Goal: Task Accomplishment & Management: Manage account settings

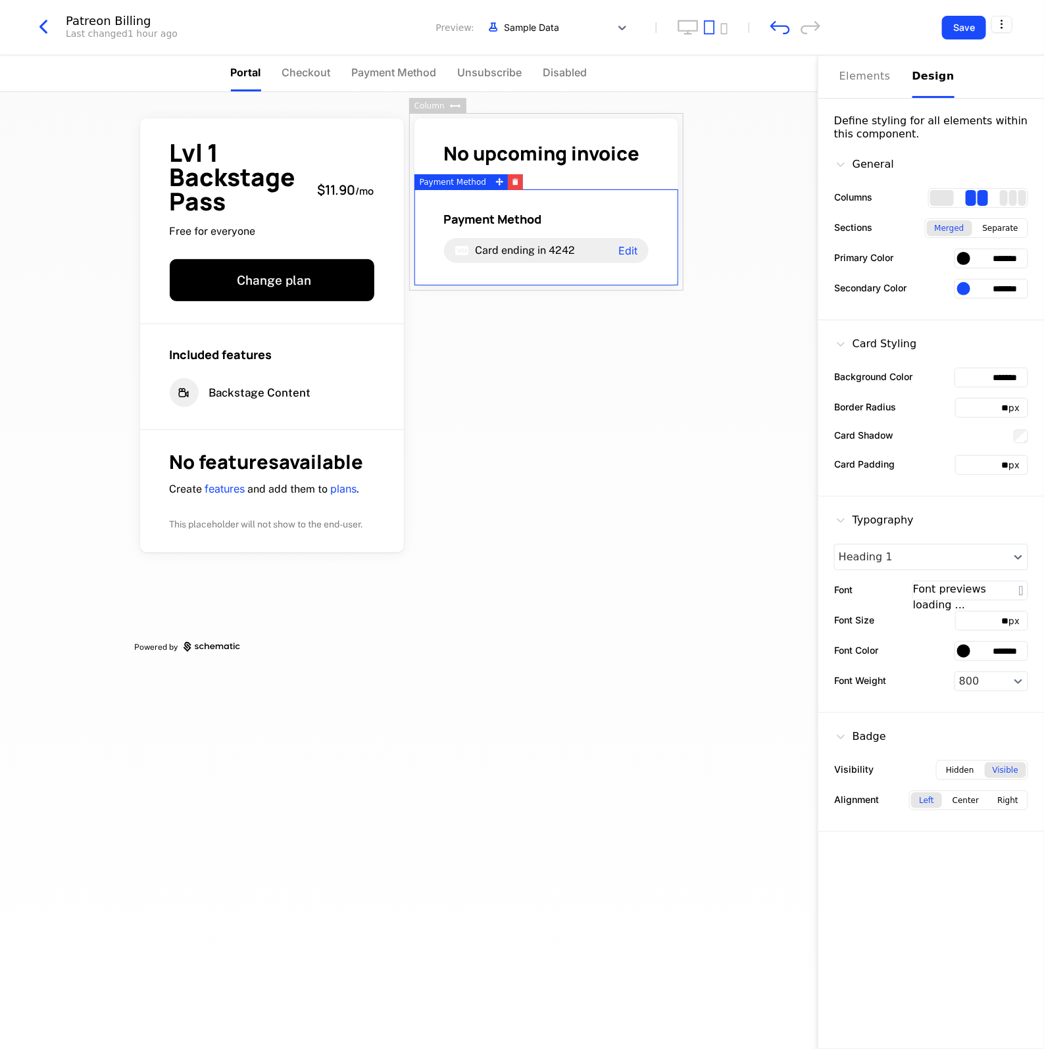
click at [913, 80] on div "Design" at bounding box center [934, 76] width 42 height 16
click at [846, 80] on div "Elements" at bounding box center [867, 76] width 57 height 16
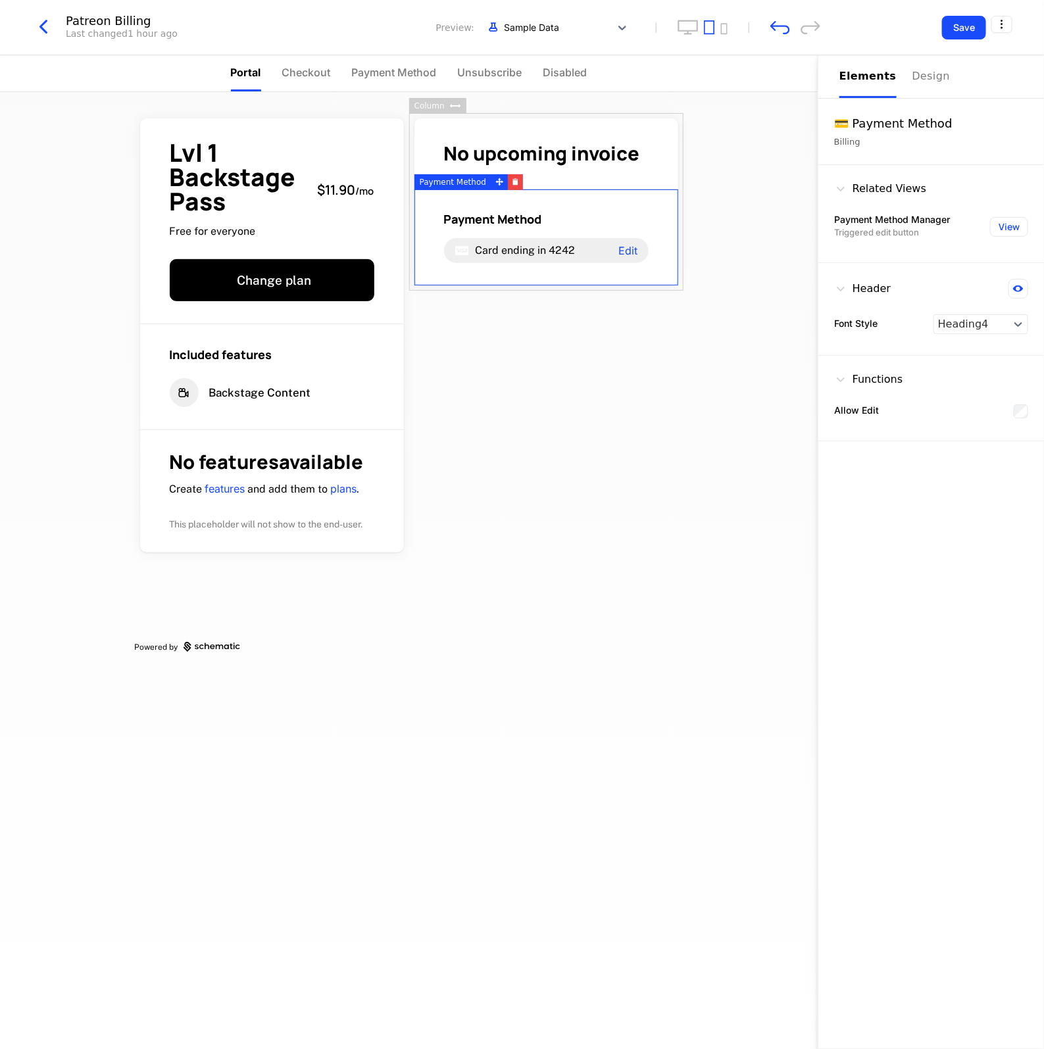
click at [846, 80] on div "Elements" at bounding box center [867, 76] width 57 height 16
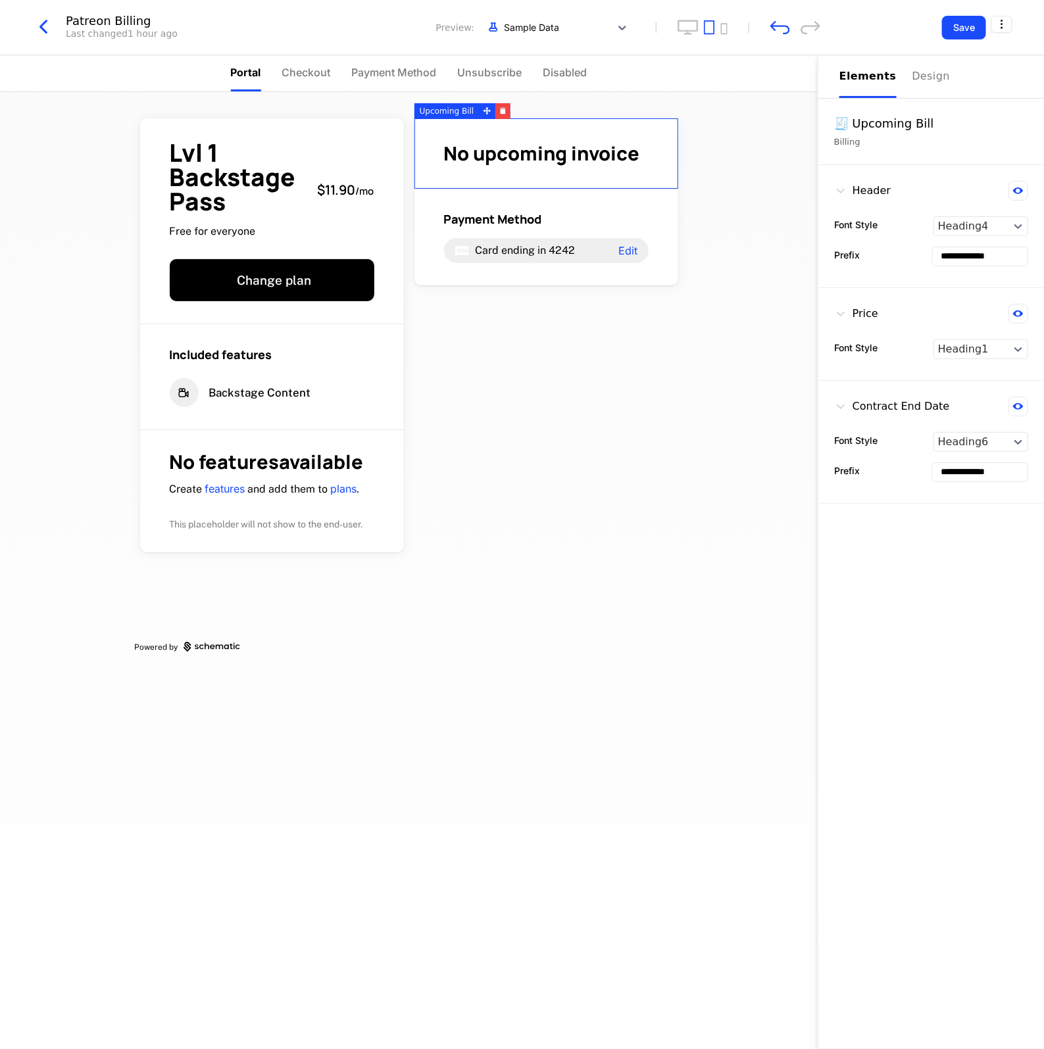
click at [469, 158] on span "No upcoming invoice" at bounding box center [542, 153] width 196 height 26
click at [492, 396] on div "Lvl 1 Backstage Pass Free for everyone $11.90 / mo Change plan Included feature…" at bounding box center [409, 383] width 549 height 582
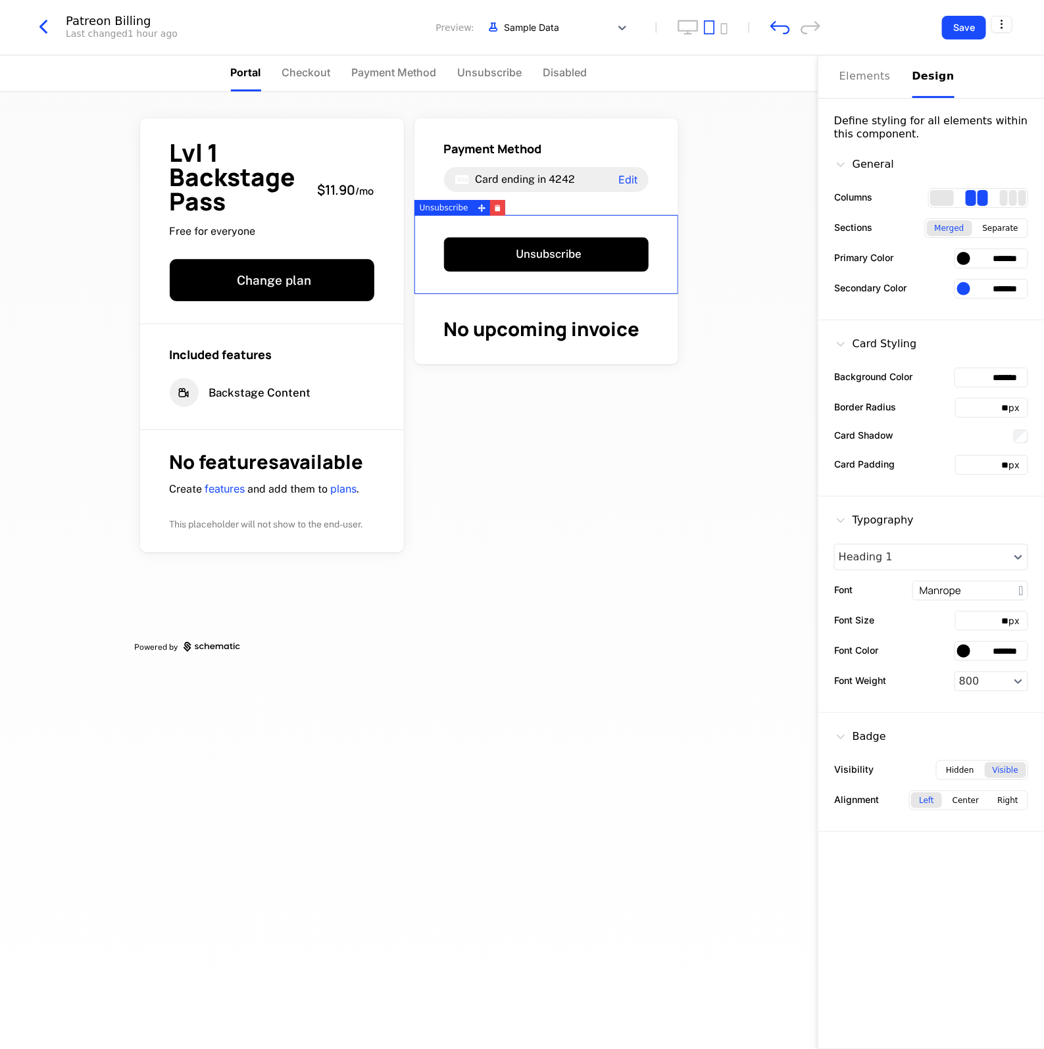
click at [918, 82] on div "Design" at bounding box center [934, 76] width 42 height 16
click at [653, 152] on div "Payment Method Card ending in 4242 Edit" at bounding box center [546, 166] width 264 height 97
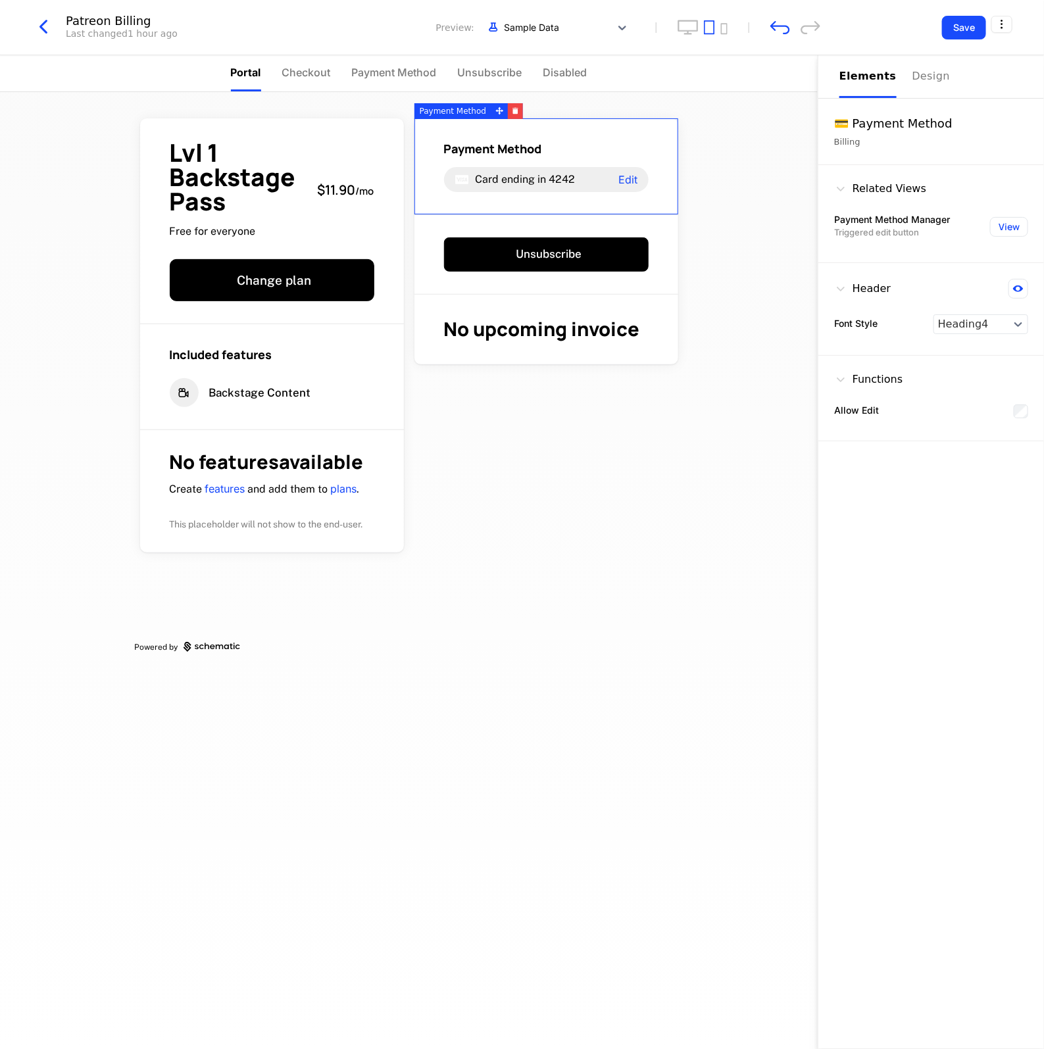
click at [653, 152] on div "Payment Method Card ending in 4242 Edit" at bounding box center [546, 166] width 264 height 97
click at [676, 449] on div "Lvl 1 Backstage Pass Free for everyone $11.90 / mo Change plan Included feature…" at bounding box center [409, 383] width 549 height 582
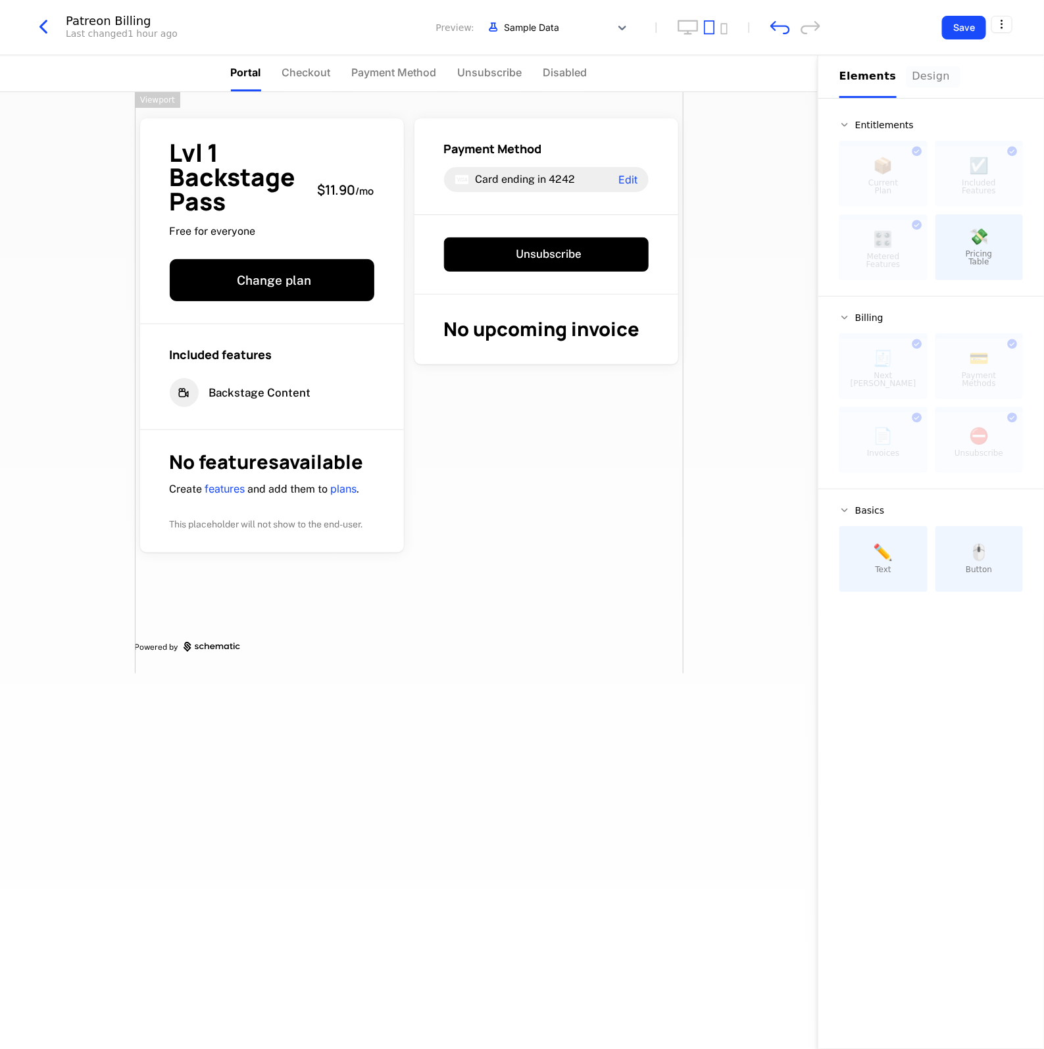
click at [924, 81] on div "Design" at bounding box center [934, 76] width 42 height 16
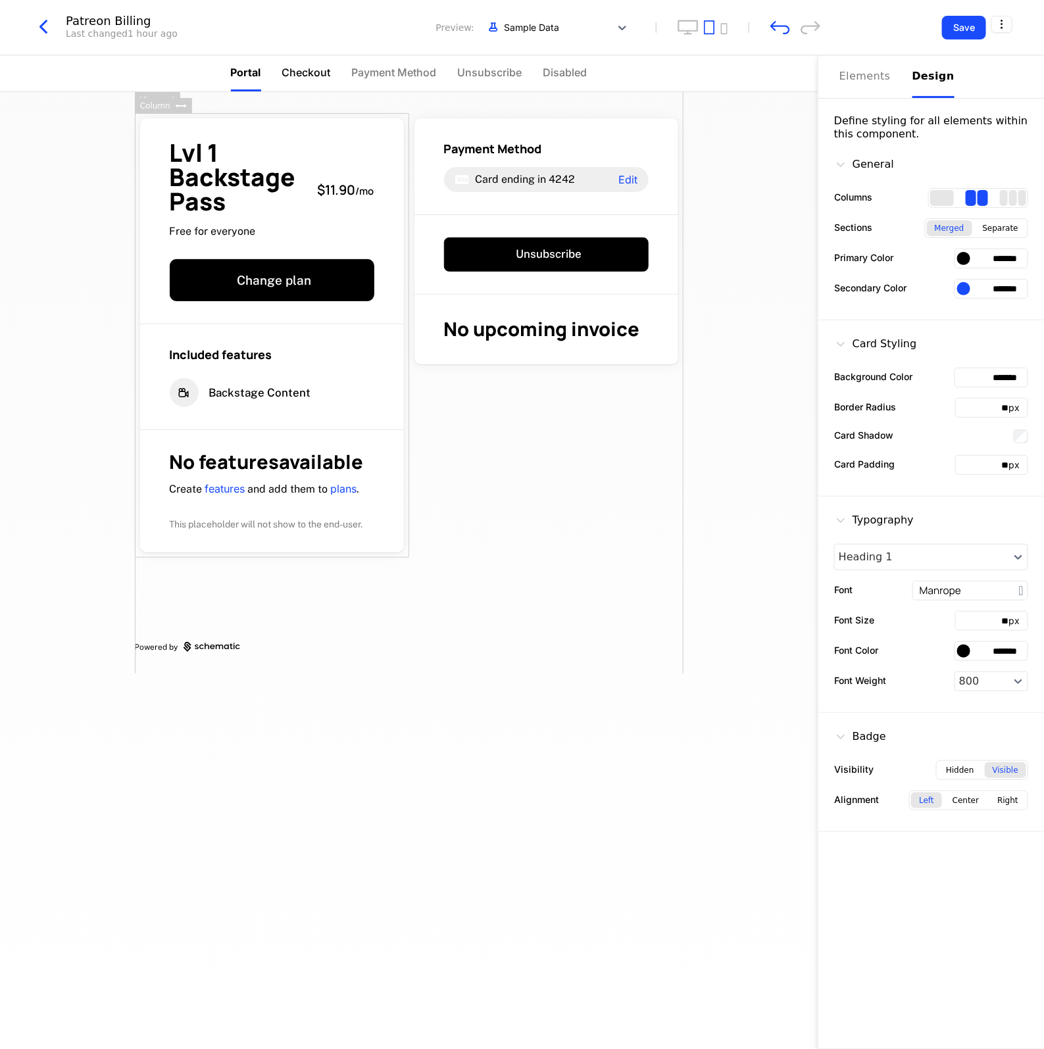
click at [285, 74] on span "Checkout" at bounding box center [306, 72] width 49 height 16
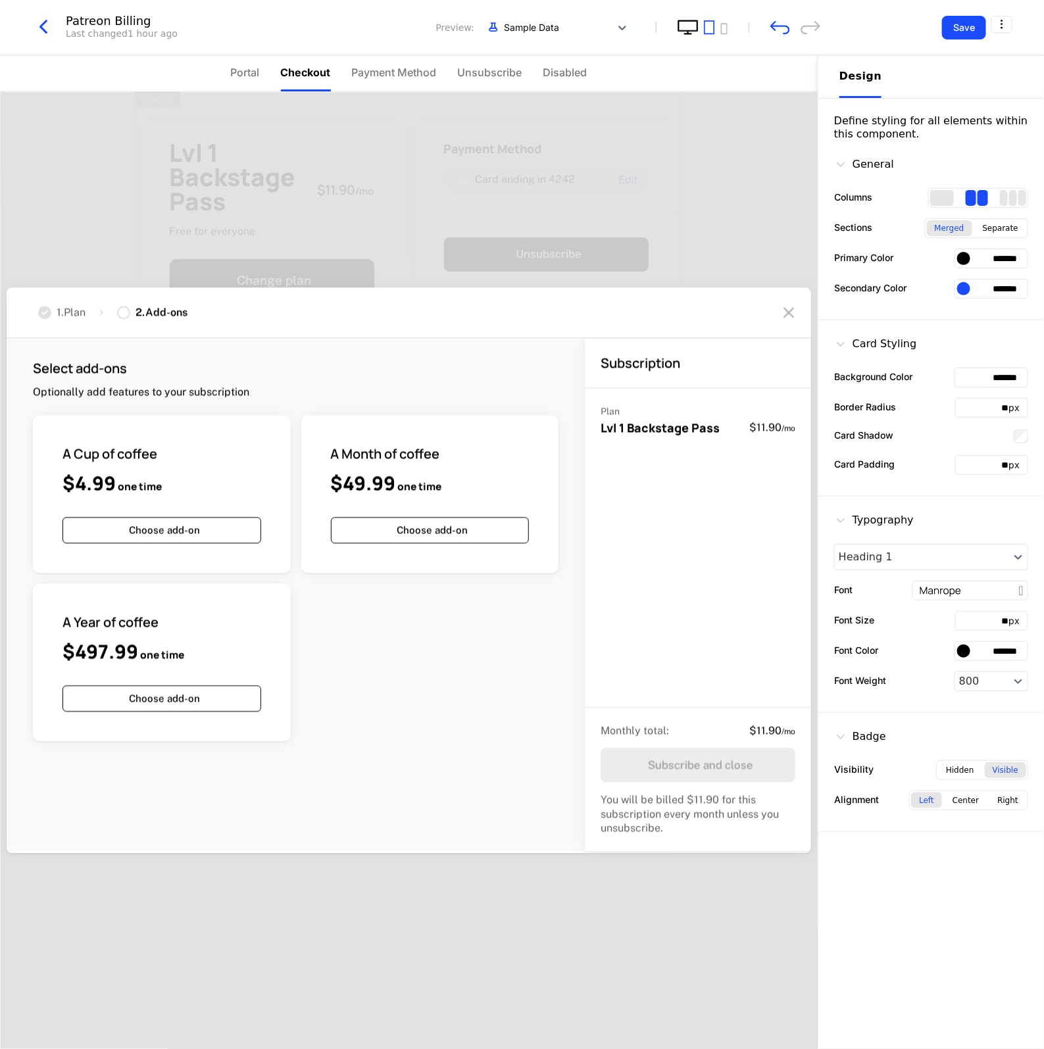
click at [686, 28] on icon "desktop" at bounding box center [688, 27] width 21 height 15
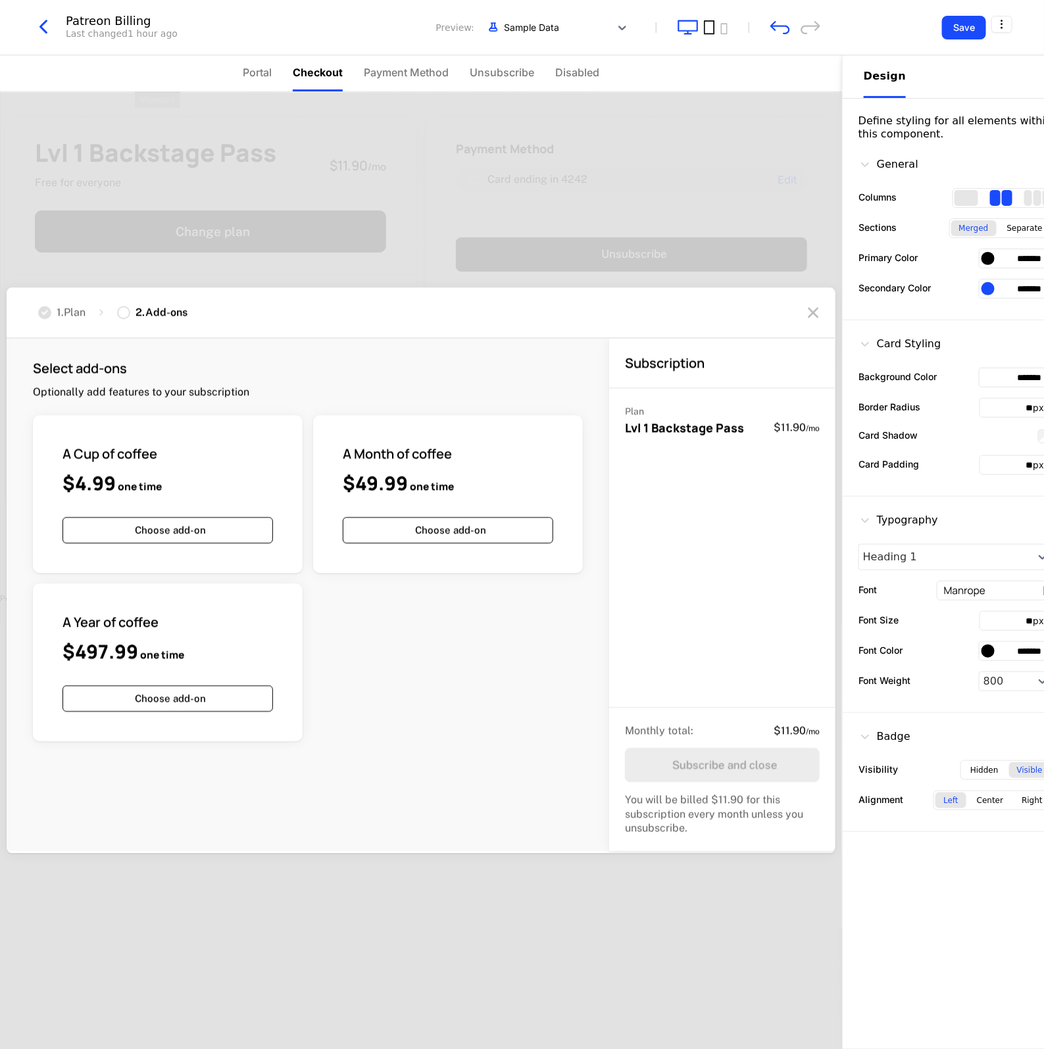
click at [709, 24] on icon "tablet" at bounding box center [709, 27] width 11 height 15
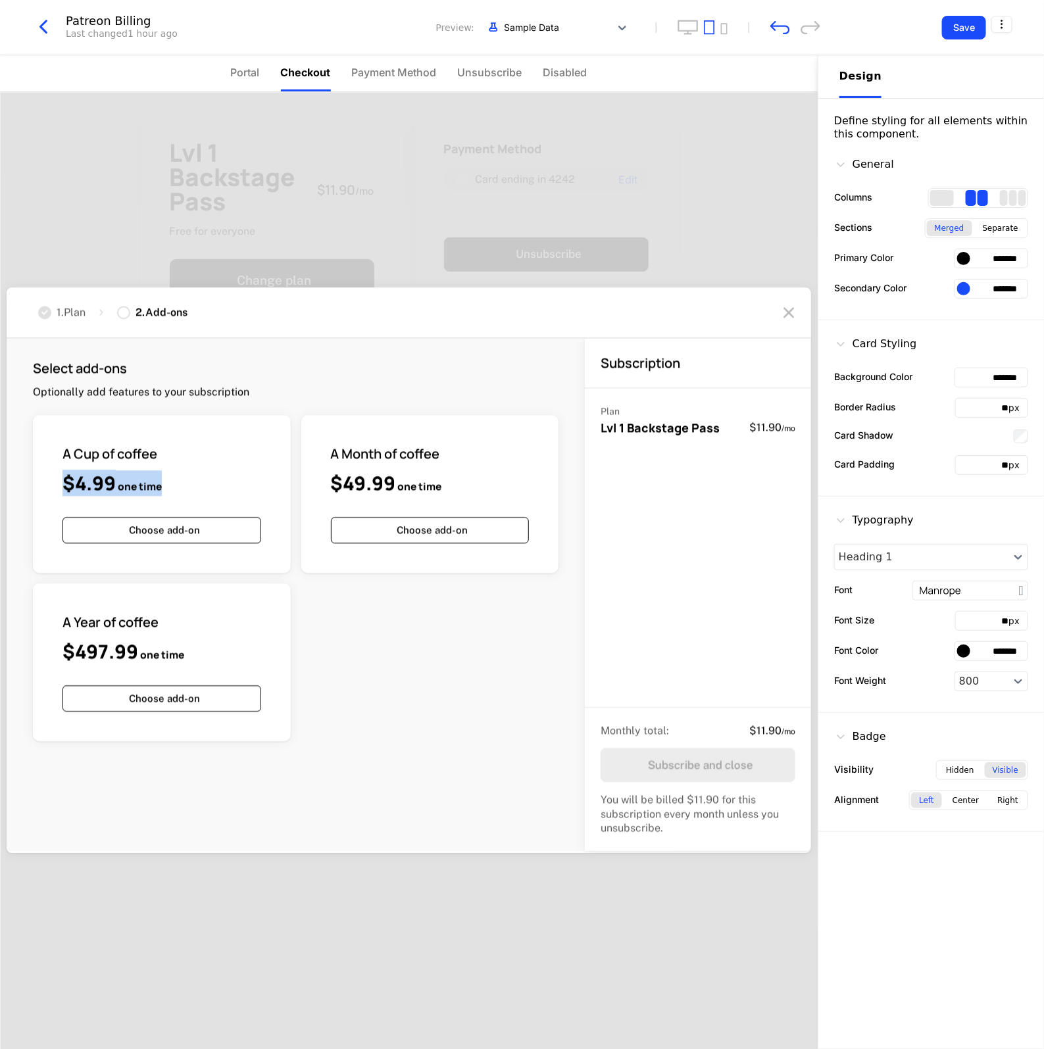
drag, startPoint x: 171, startPoint y: 461, endPoint x: 166, endPoint y: 481, distance: 21.1
click at [166, 481] on div "A Cup of coffee $4.99 one time" at bounding box center [162, 470] width 199 height 51
click at [385, 698] on div "A Cup of coffee $4.99 one time Choose add-on A Month of coffee $49.99 one time …" at bounding box center [296, 578] width 526 height 326
click at [934, 201] on div "1 columns" at bounding box center [942, 198] width 24 height 16
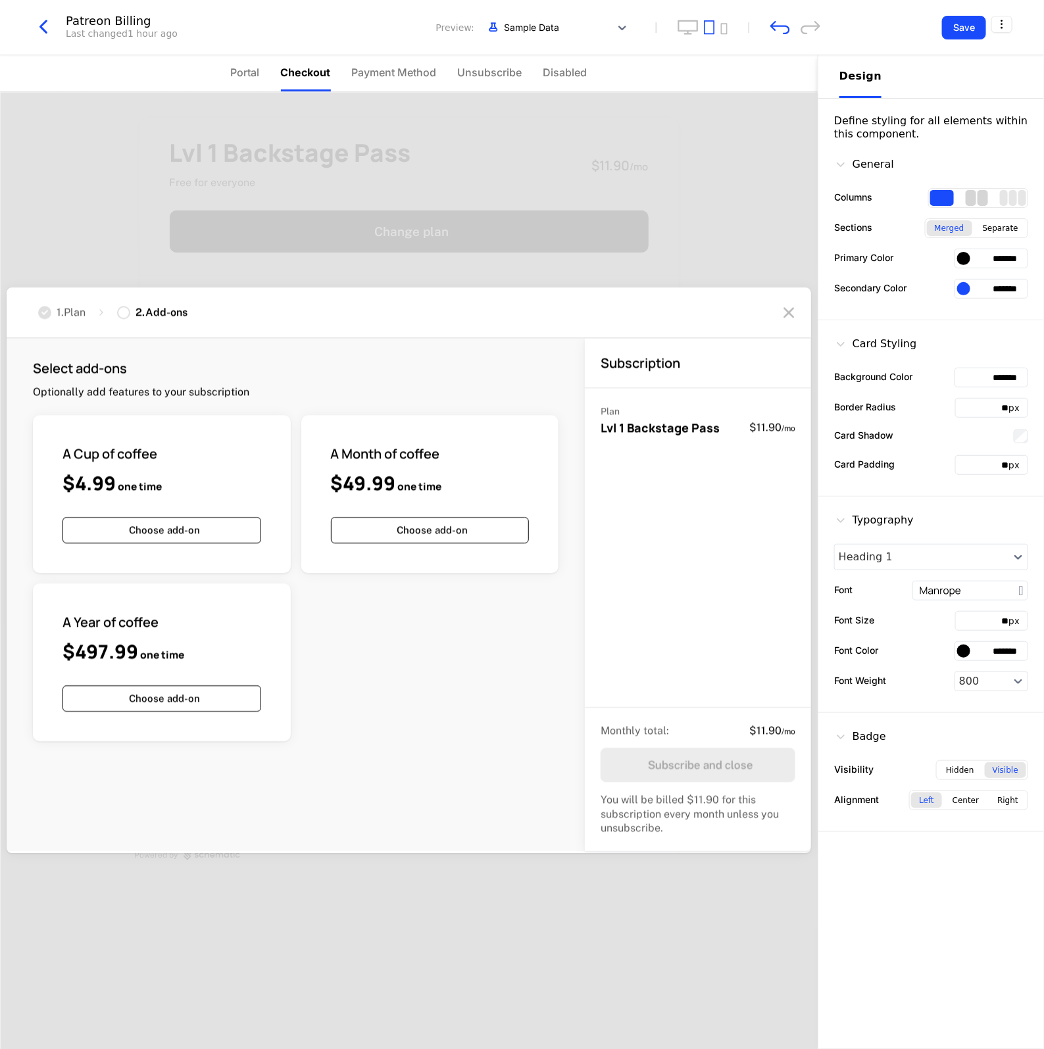
click at [966, 201] on div "2 columns" at bounding box center [971, 198] width 11 height 16
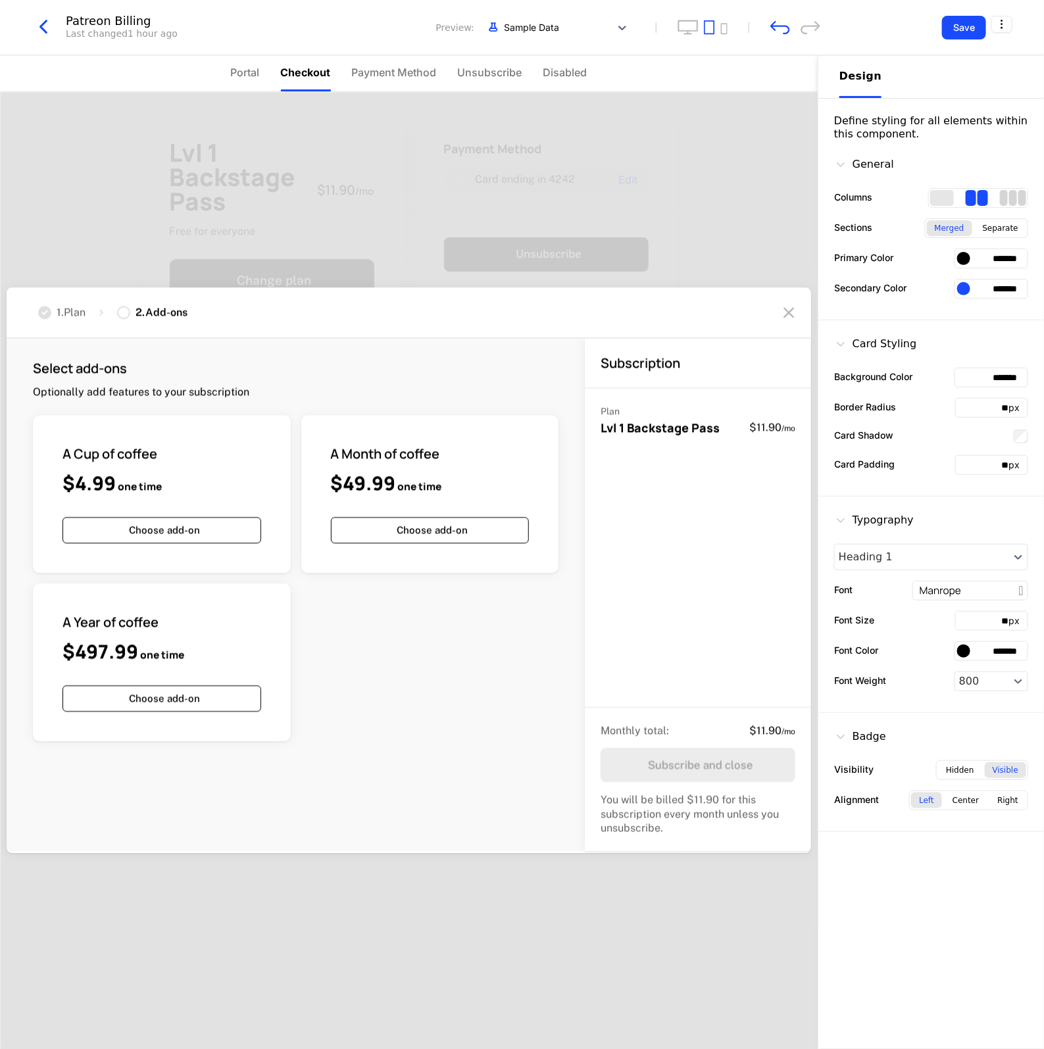
click at [1017, 197] on div "3 columns" at bounding box center [1013, 198] width 8 height 16
click at [251, 64] on span "Portal" at bounding box center [245, 72] width 29 height 16
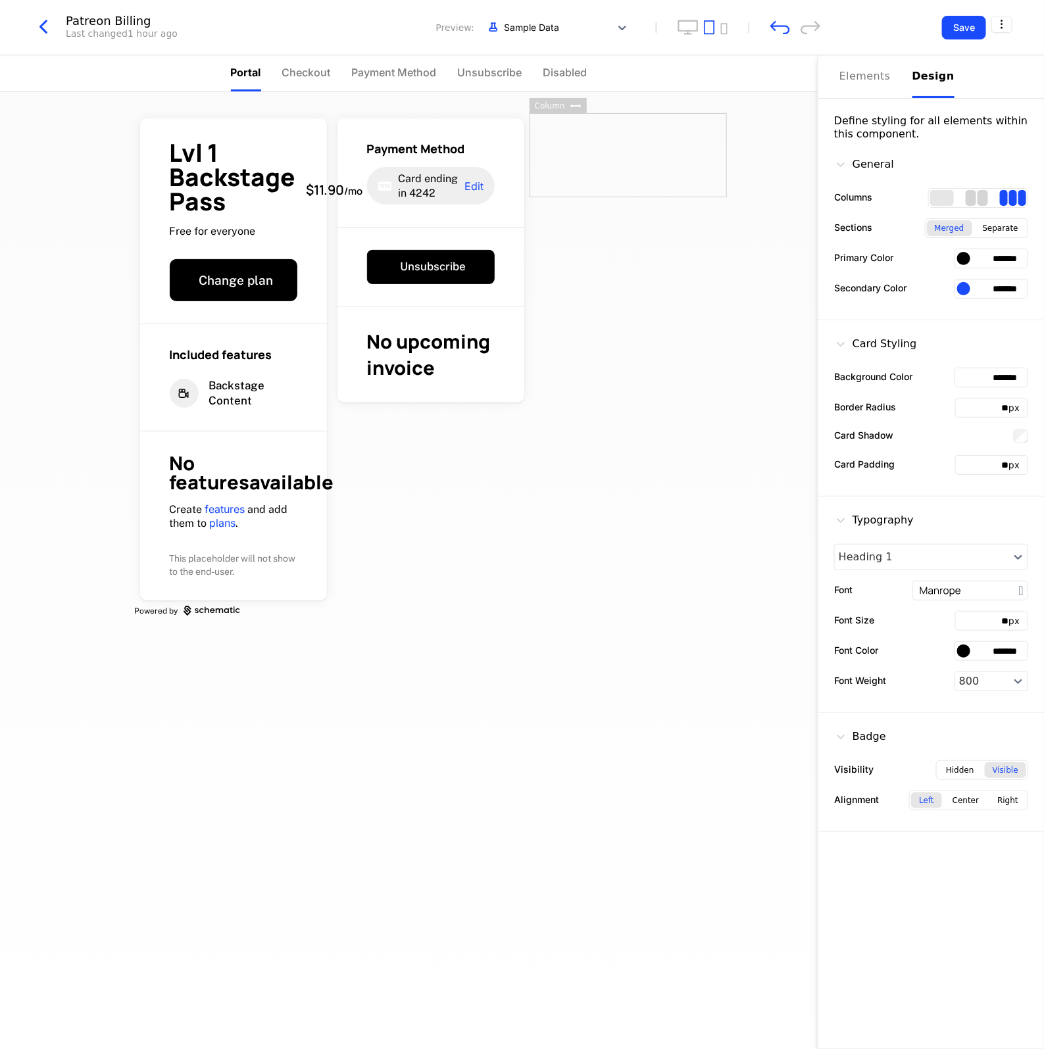
click at [974, 205] on div "2 columns" at bounding box center [971, 198] width 11 height 16
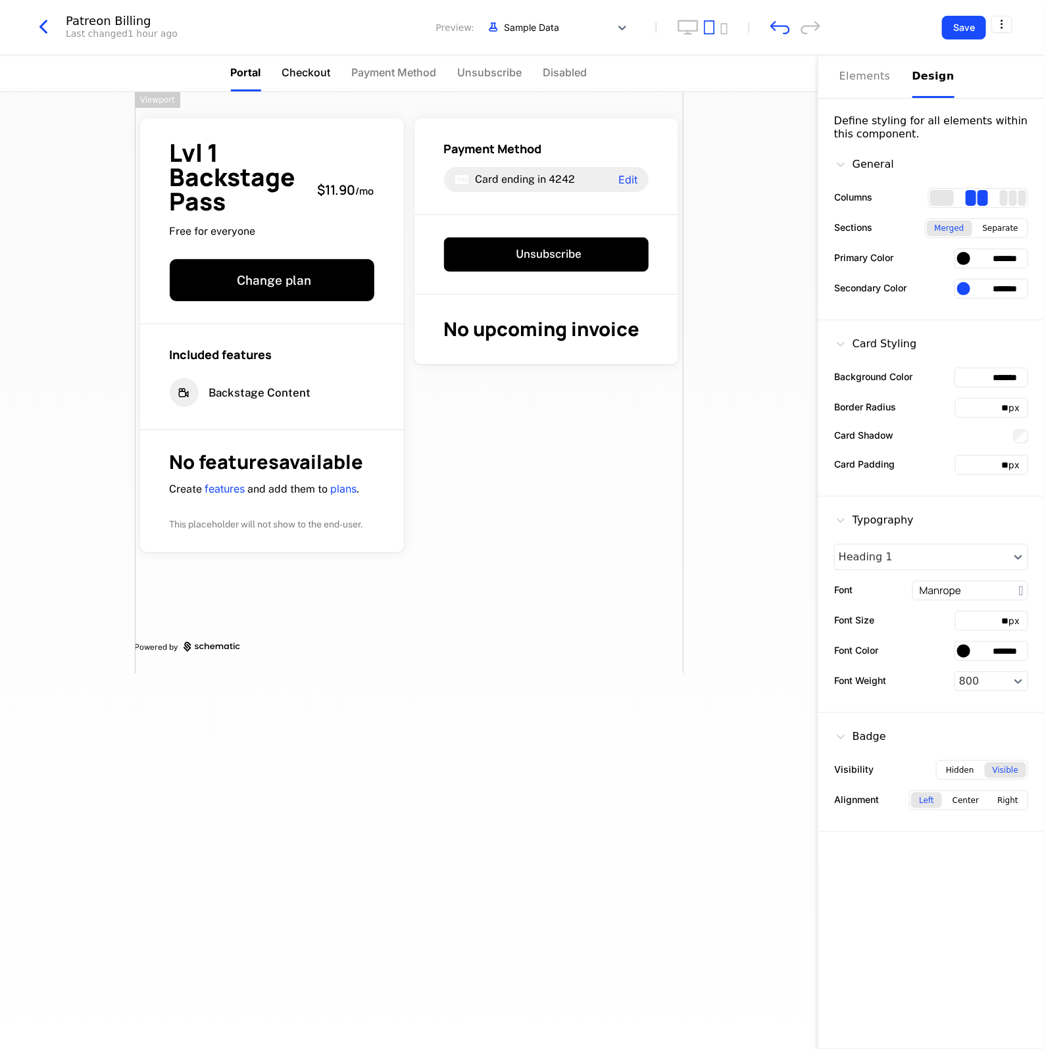
click at [324, 83] on li "Checkout" at bounding box center [306, 73] width 49 height 36
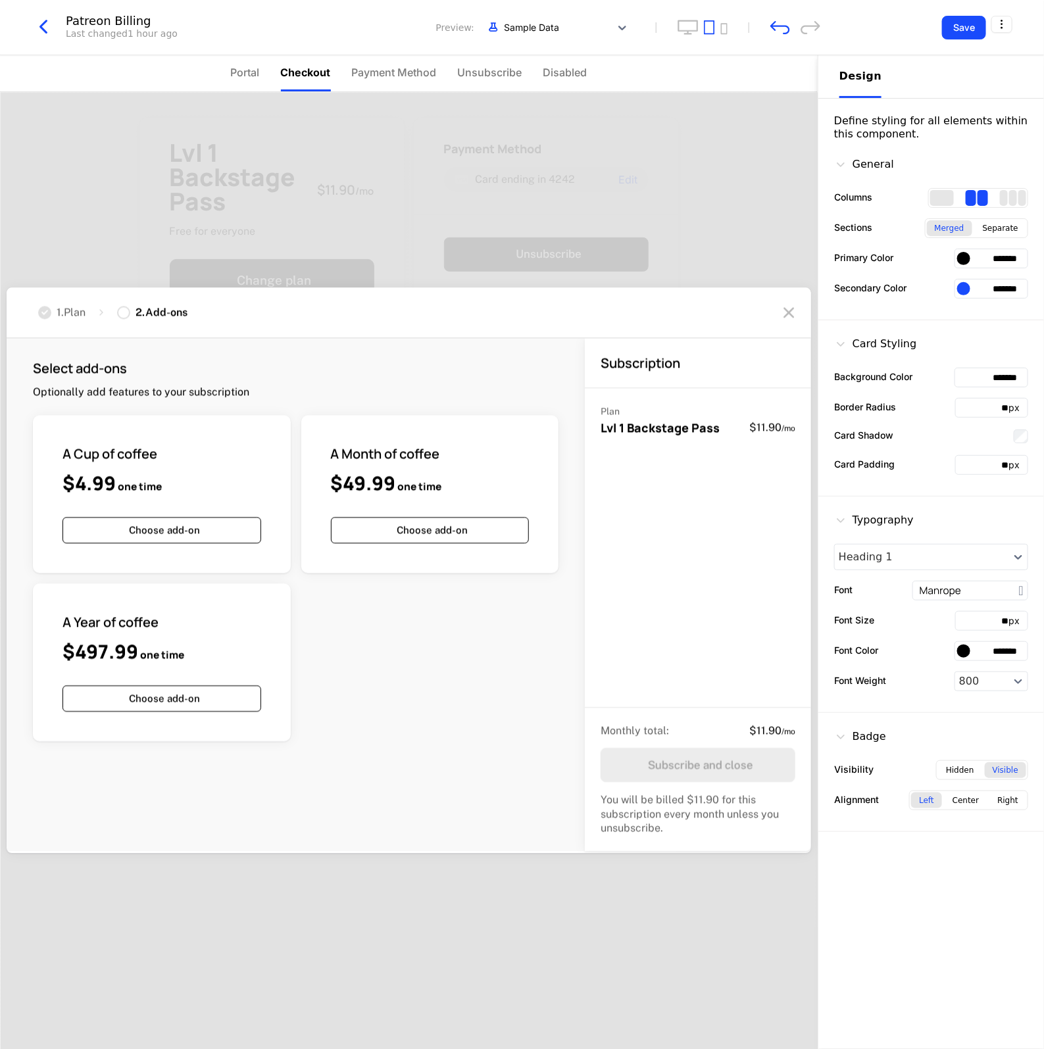
click at [345, 622] on div "A Cup of coffee $4.99 one time Choose add-on A Month of coffee $49.99 one time …" at bounding box center [296, 578] width 526 height 326
click at [343, 622] on div "A Cup of coffee $4.99 one time Choose add-on A Month of coffee $49.99 one time …" at bounding box center [296, 578] width 526 height 326
click at [343, 620] on div "A Cup of coffee $4.99 one time Choose add-on A Month of coffee $49.99 one time …" at bounding box center [296, 578] width 526 height 326
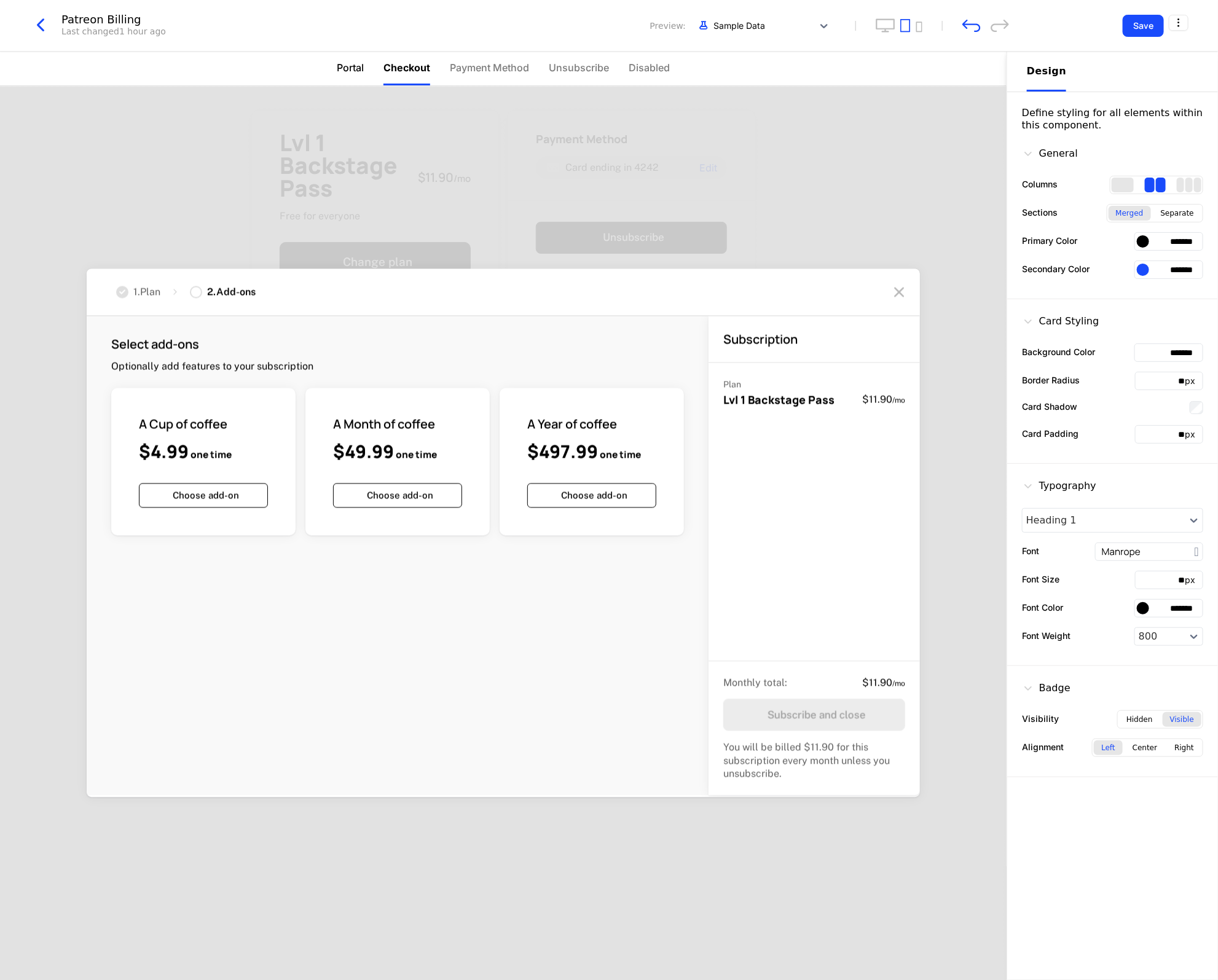
click at [362, 67] on span "Portal" at bounding box center [350, 67] width 27 height 15
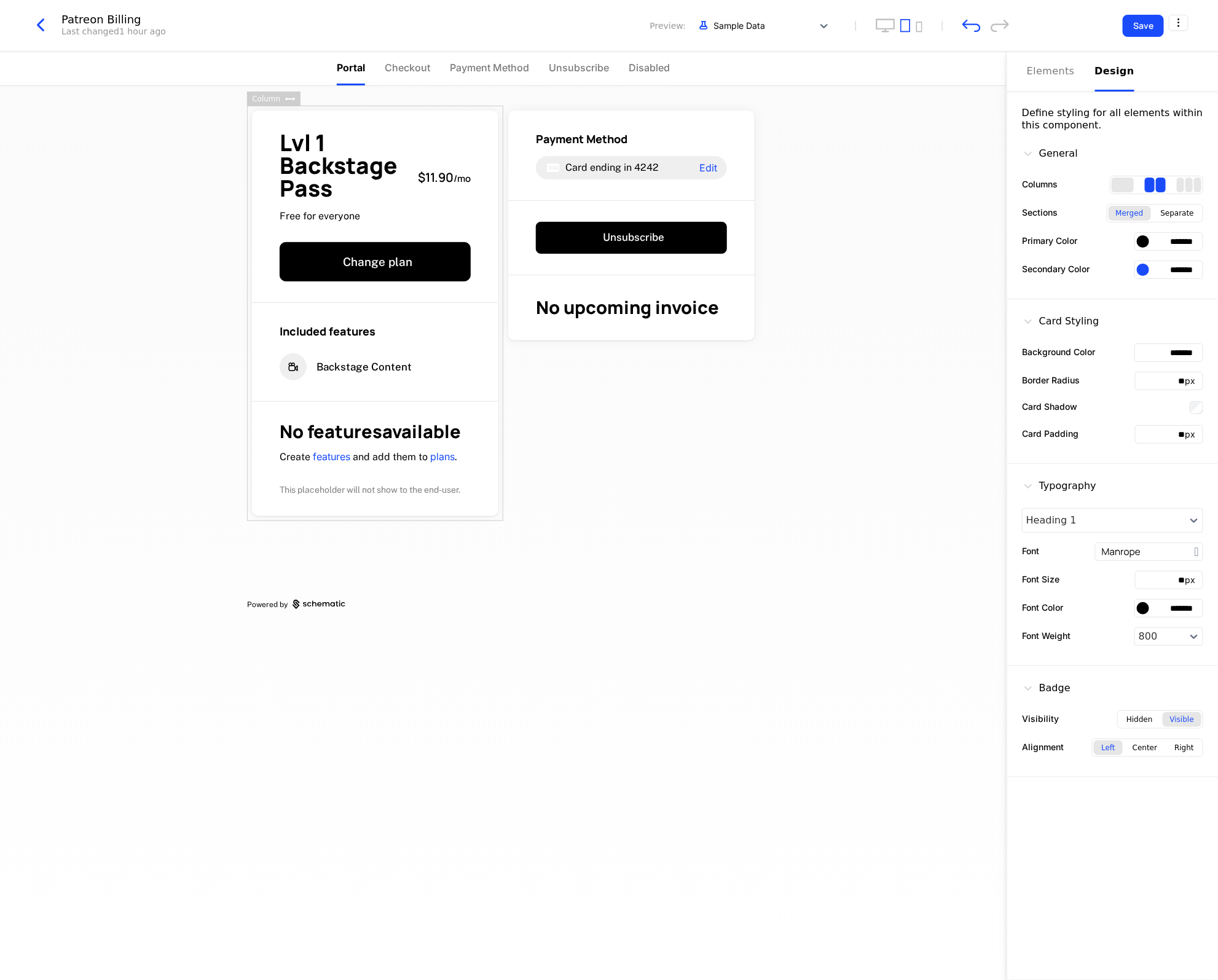
drag, startPoint x: 0, startPoint y: 410, endPoint x: 25, endPoint y: 416, distance: 25.7
click at [25, 416] on div "Lvl 1 Backstage Pass Free for everyone $11.90 / mo Change plan Included feature…" at bounding box center [503, 533] width 1007 height 894
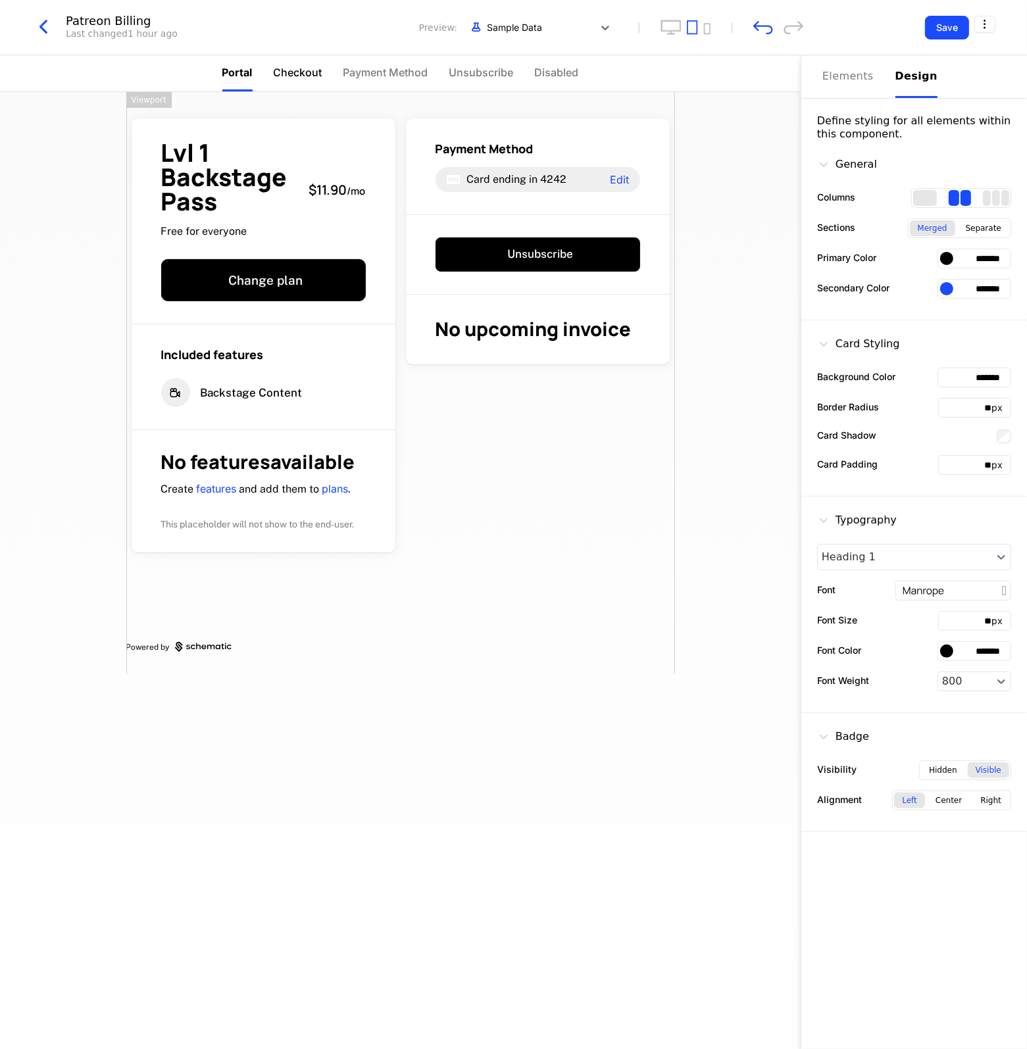
click at [306, 66] on span "Checkout" at bounding box center [298, 72] width 49 height 16
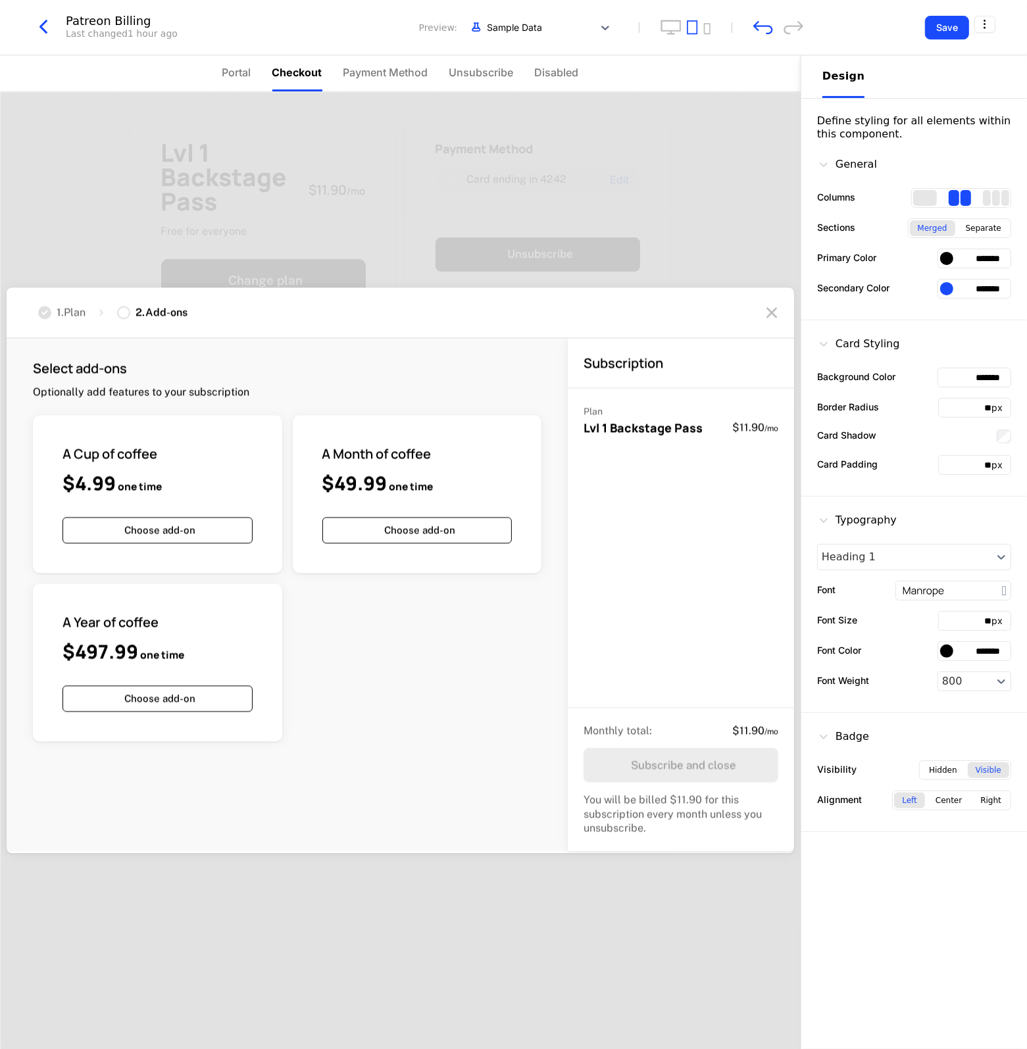
click at [57, 309] on div "1 . Plan" at bounding box center [61, 313] width 47 height 14
click at [48, 309] on icon at bounding box center [44, 313] width 13 height 13
click at [148, 314] on div "2 . Add-ons" at bounding box center [162, 313] width 52 height 14
click at [116, 314] on div "1 . Plan 2 . Add-ons" at bounding box center [112, 313] width 149 height 14
click at [122, 314] on div at bounding box center [123, 313] width 13 height 13
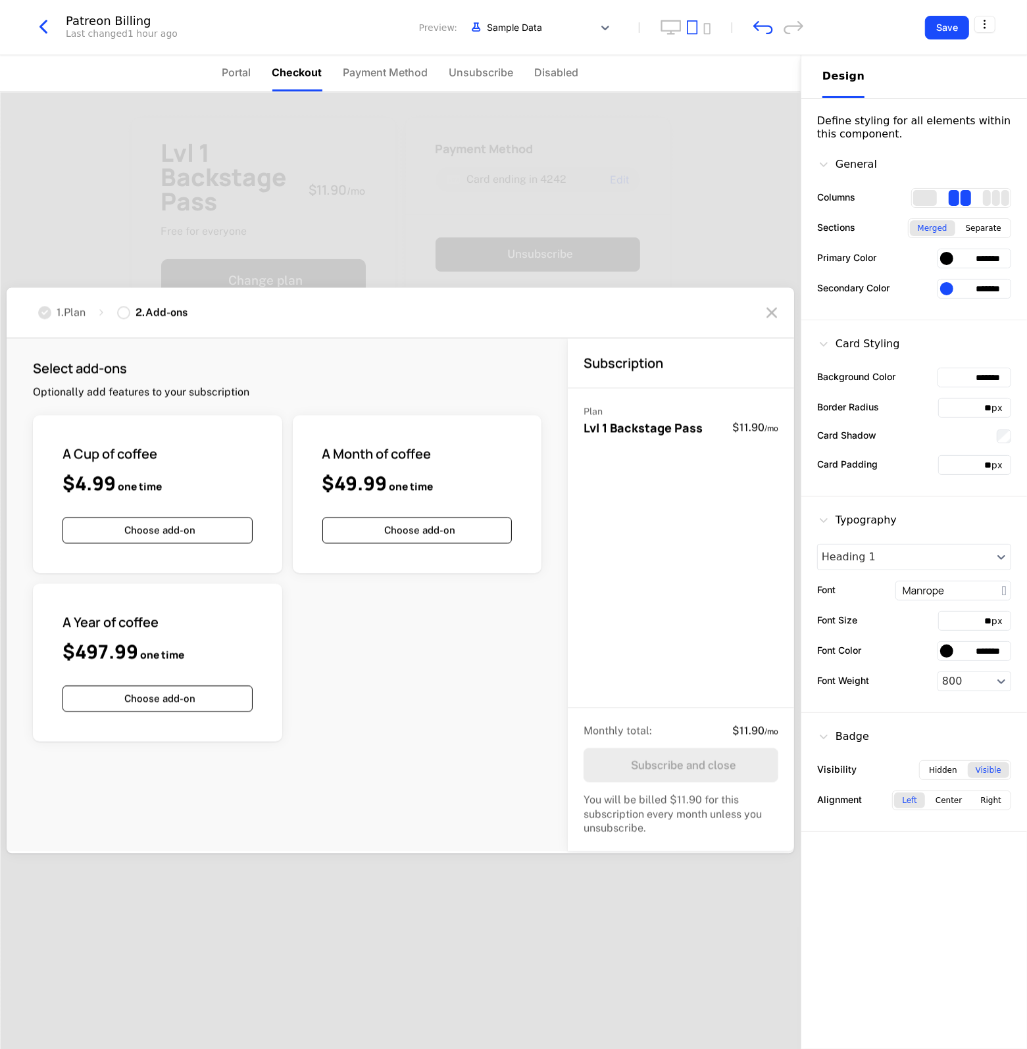
click at [127, 313] on div at bounding box center [123, 313] width 13 height 13
click at [153, 311] on div "2 . Add-ons" at bounding box center [162, 313] width 52 height 14
click at [214, 70] on nav "Portal Checkout Payment Method Unsubscribe Disabled" at bounding box center [400, 73] width 801 height 37
click at [243, 70] on span "Portal" at bounding box center [236, 72] width 29 height 16
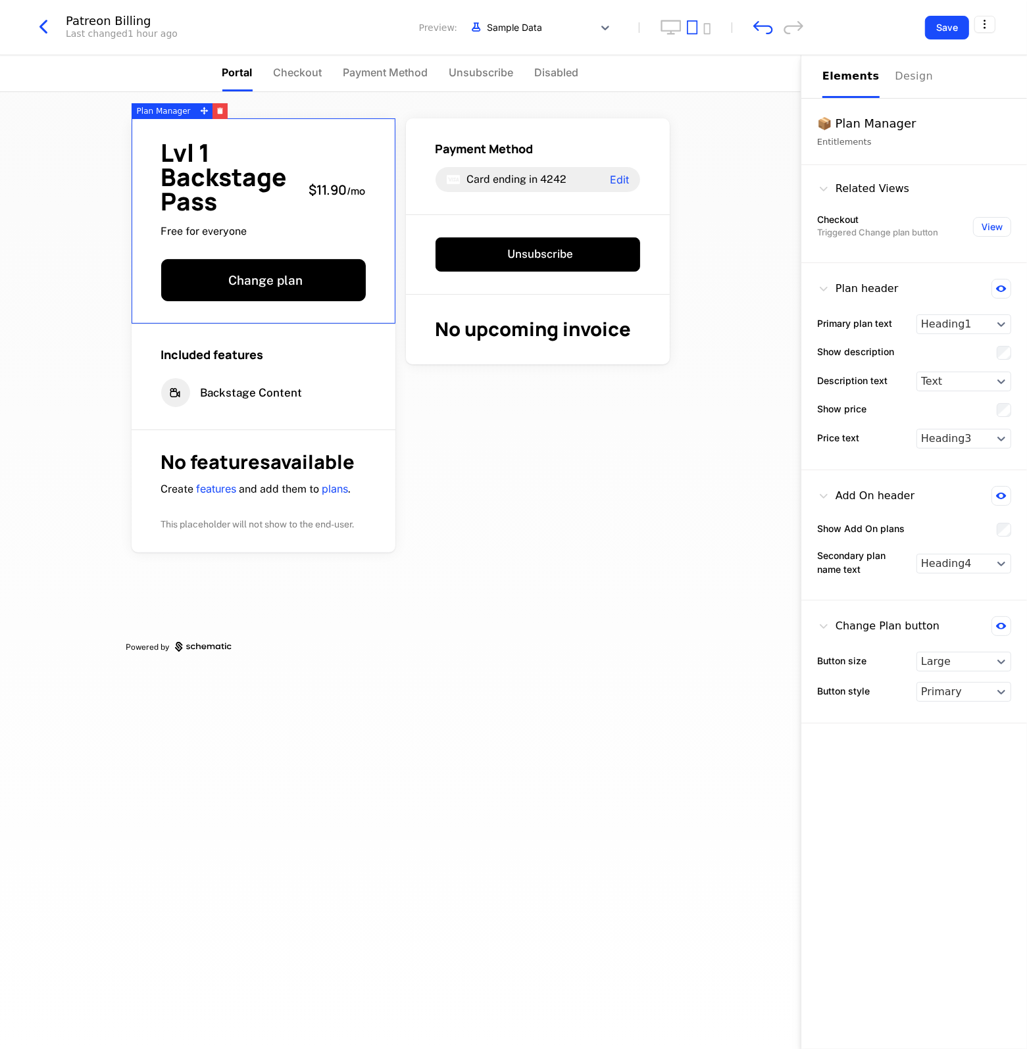
click at [225, 307] on div "Lvl 1 Backstage Pass Free for everyone $11.90 / mo Change plan" at bounding box center [264, 221] width 264 height 206
click at [229, 293] on button "Change plan" at bounding box center [263, 280] width 205 height 42
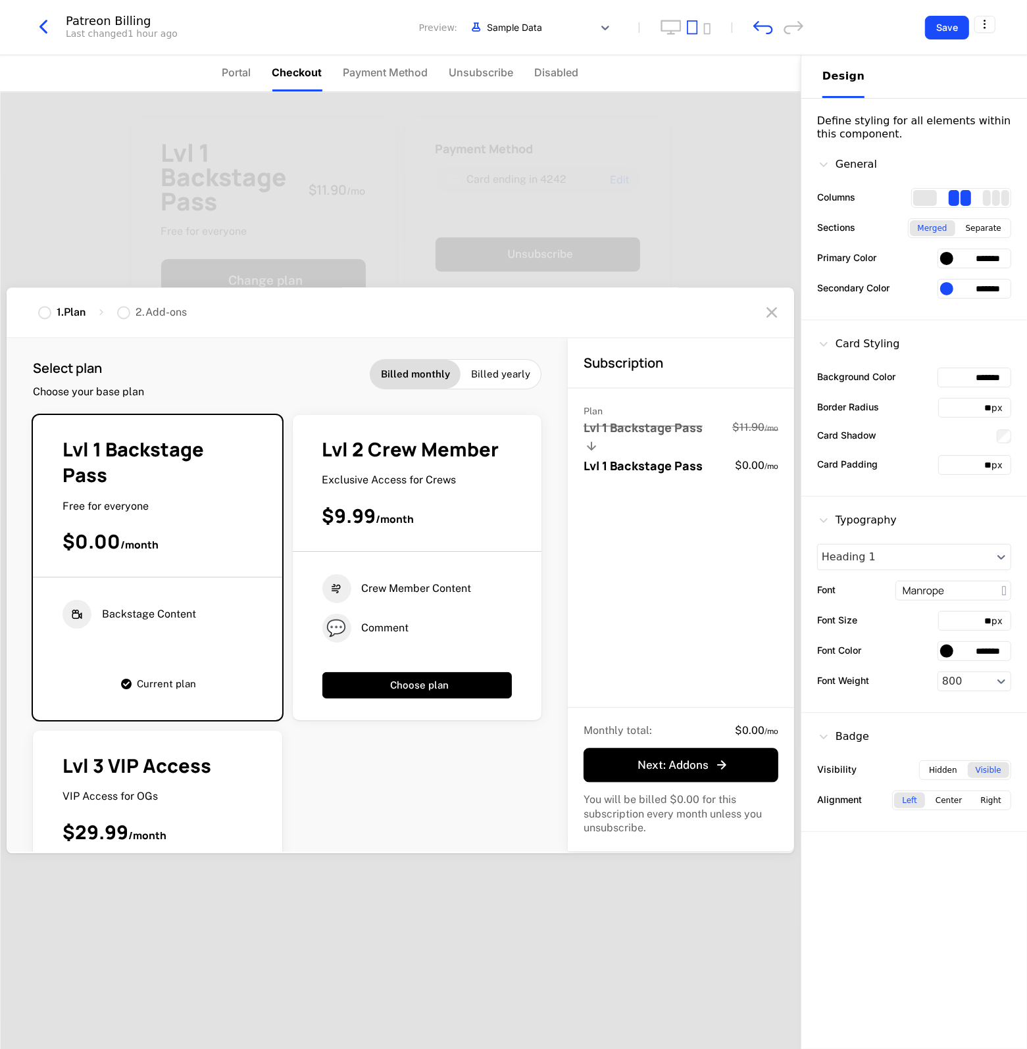
click at [770, 313] on icon at bounding box center [771, 313] width 21 height 21
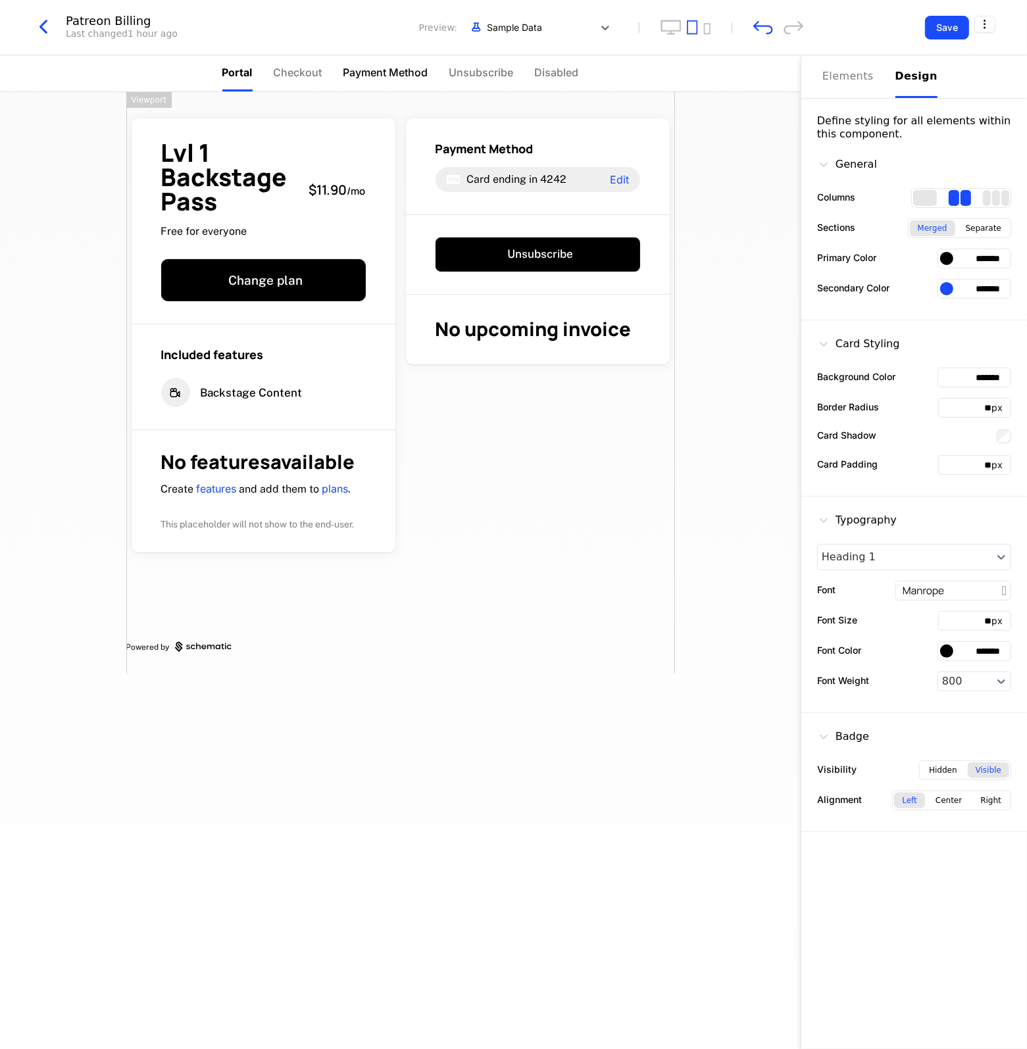
click at [346, 74] on span "Payment Method" at bounding box center [385, 72] width 85 height 16
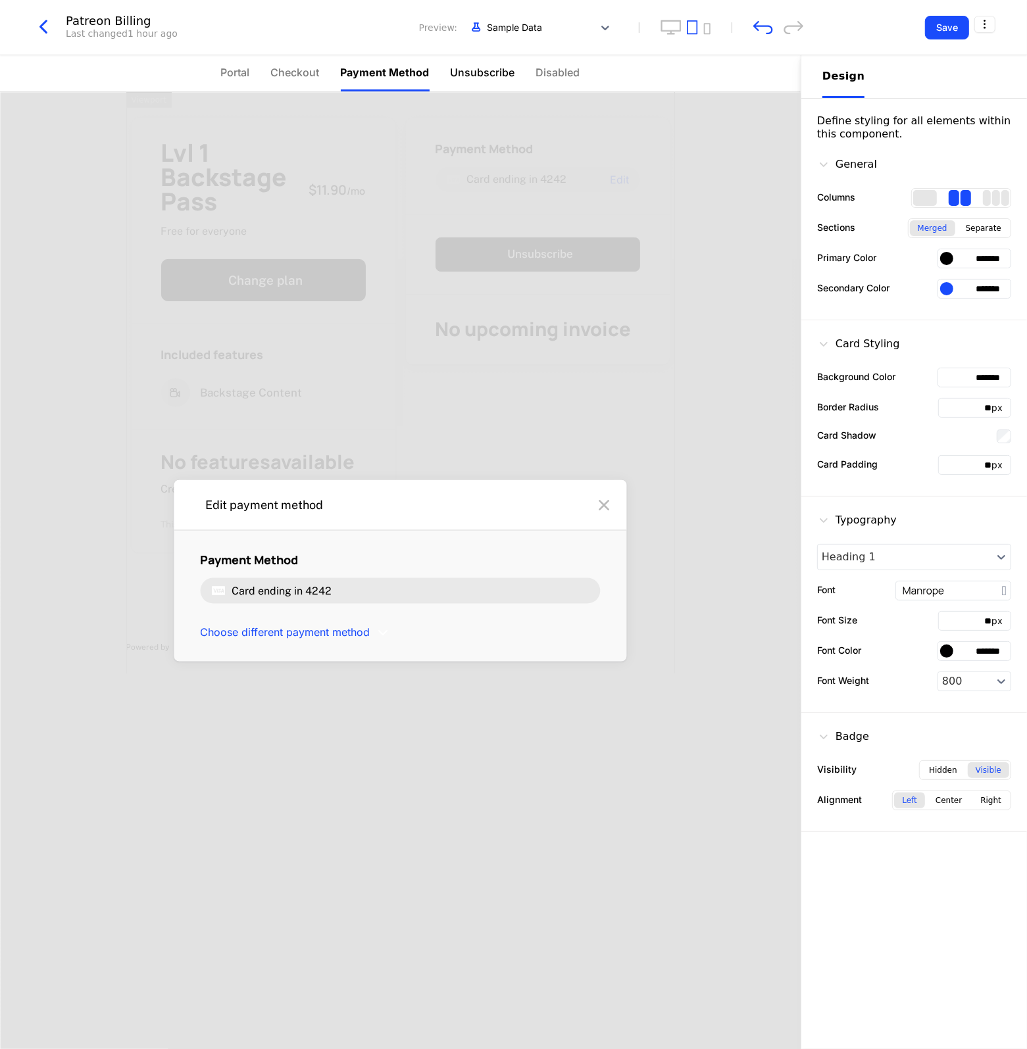
click at [497, 76] on span "Unsubscribe" at bounding box center [483, 72] width 64 height 16
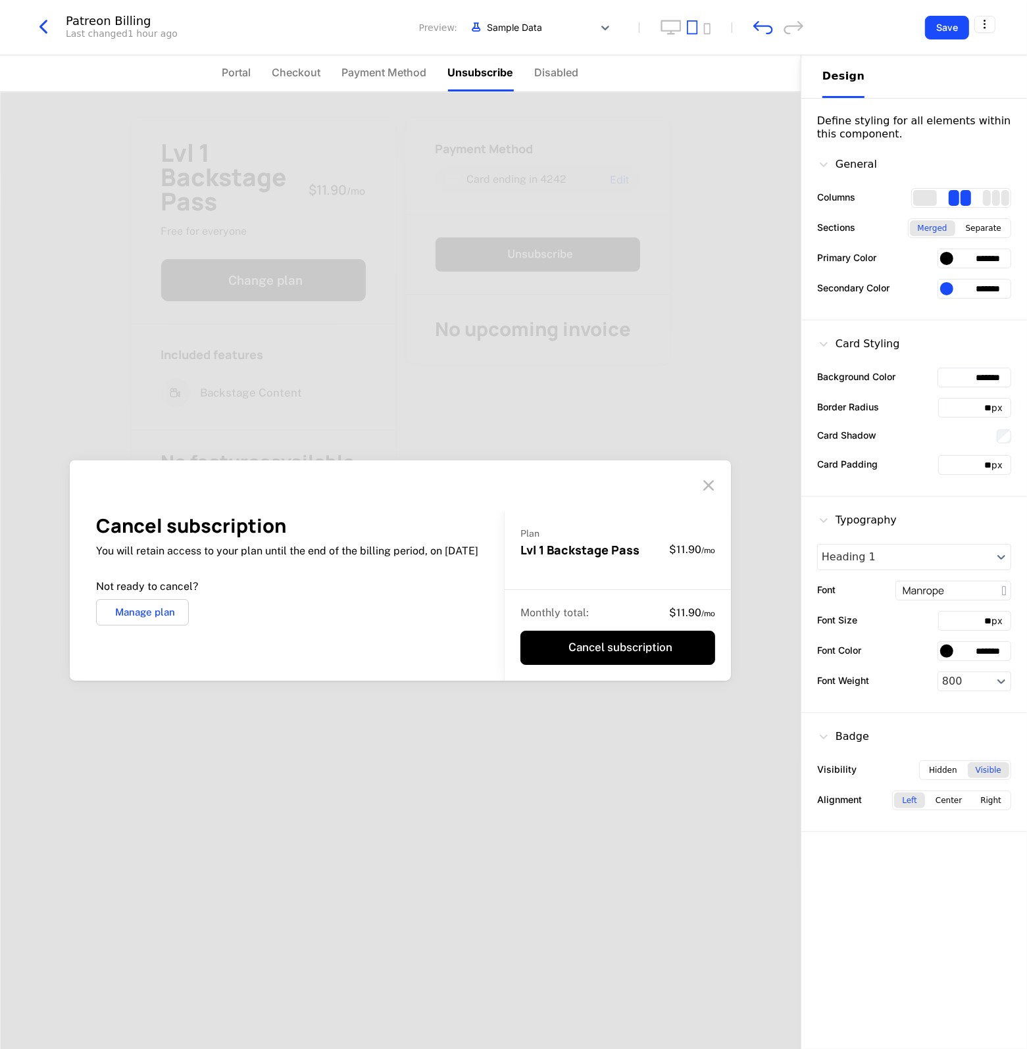
click at [714, 479] on icon at bounding box center [708, 485] width 21 height 21
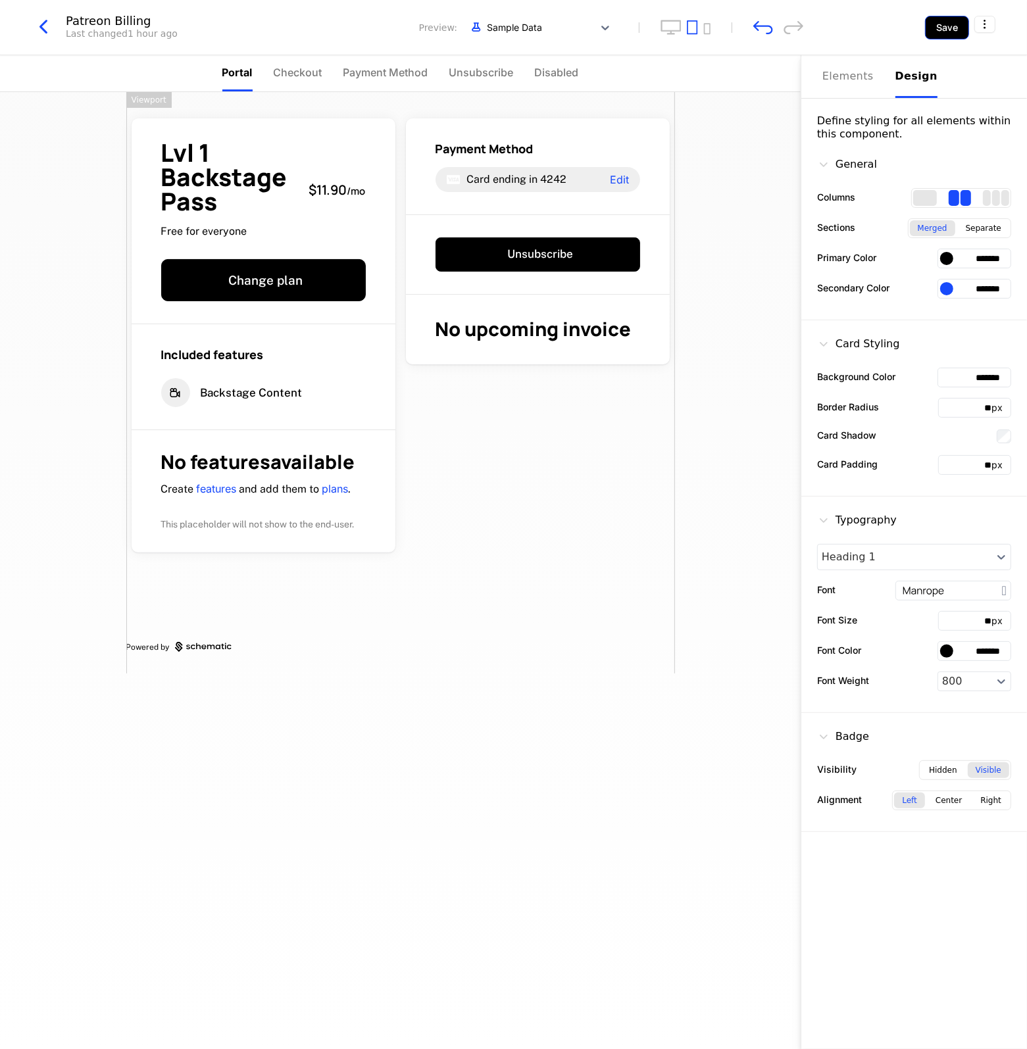
click at [938, 25] on button "Save" at bounding box center [947, 28] width 44 height 24
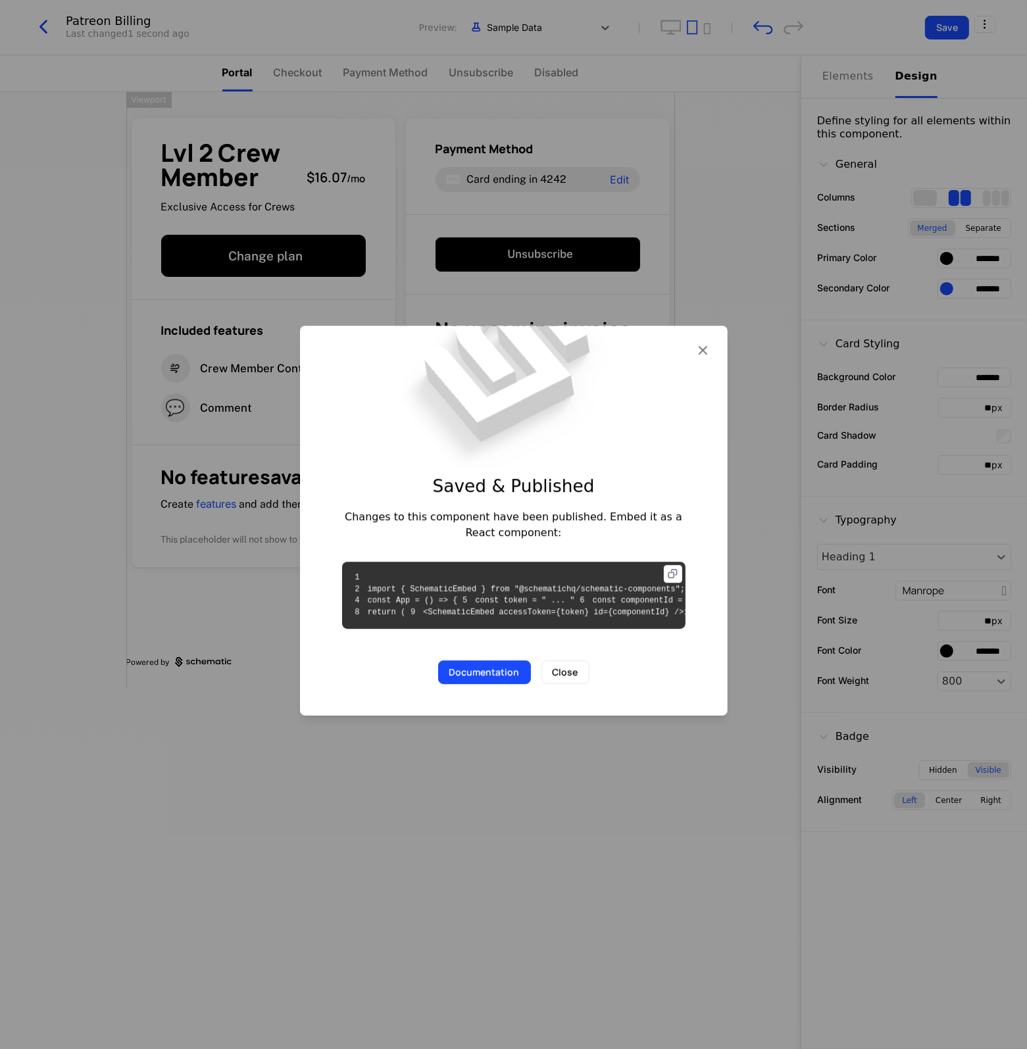
click at [668, 565] on icon at bounding box center [673, 574] width 18 height 18
click at [578, 685] on button "Close" at bounding box center [565, 673] width 48 height 24
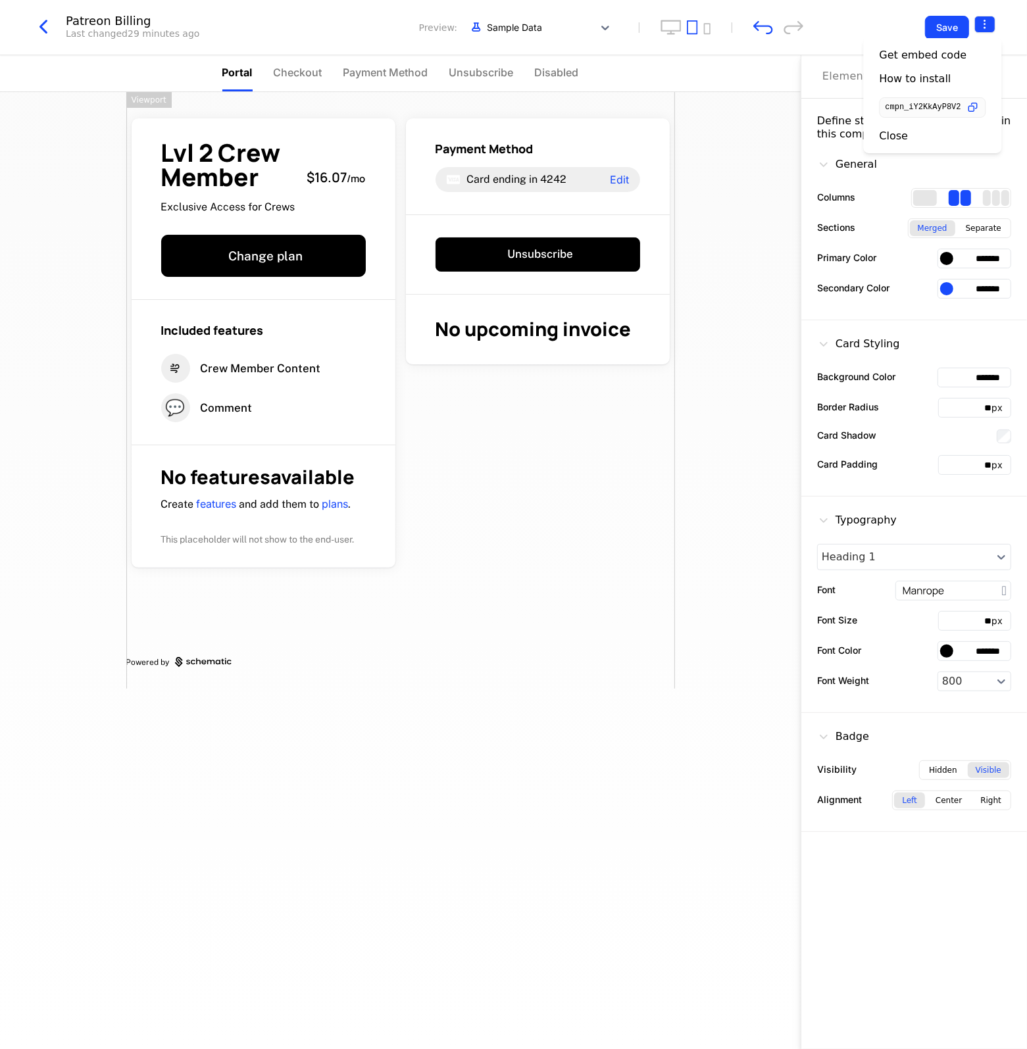
click at [991, 20] on html "[PERSON_NAME] Development Dev Quickstart Features Features Flags Catalog Plans …" at bounding box center [513, 524] width 1027 height 1049
click at [967, 103] on icon "button" at bounding box center [973, 108] width 14 height 14
drag, startPoint x: 930, startPoint y: 60, endPoint x: 870, endPoint y: 18, distance: 72.7
click at [866, 18] on html "[PERSON_NAME] Development Dev Quickstart Features Features Flags Catalog Plans …" at bounding box center [513, 524] width 1027 height 1049
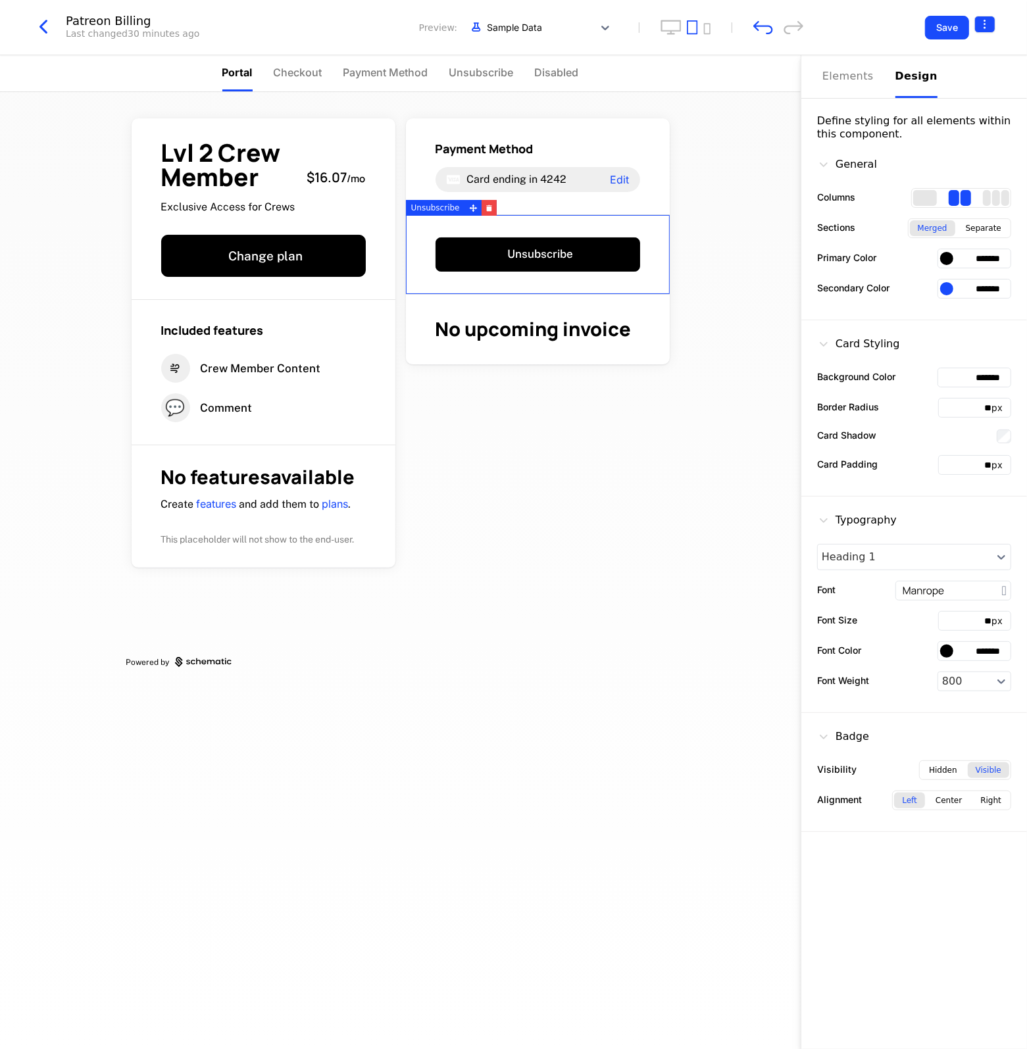
click at [989, 24] on html "[PERSON_NAME] Development Dev Quickstart Features Features Flags Catalog Plans …" at bounding box center [513, 524] width 1027 height 1049
click at [955, 74] on div "How to install" at bounding box center [933, 78] width 107 height 13
